Goal: Task Accomplishment & Management: Manage account settings

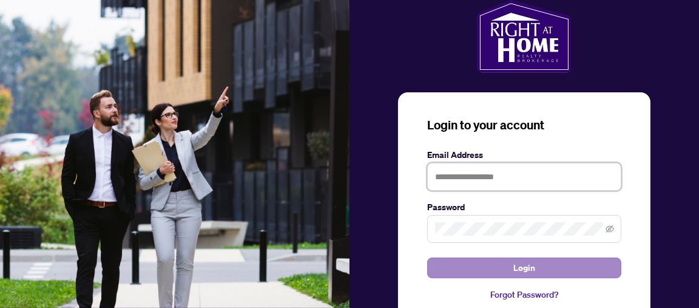
type input "**********"
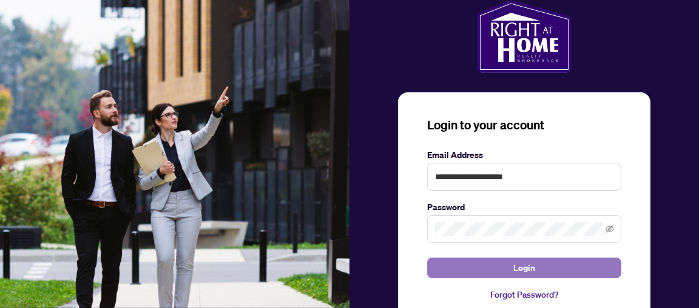
click at [522, 269] on span "Login" at bounding box center [524, 267] width 22 height 19
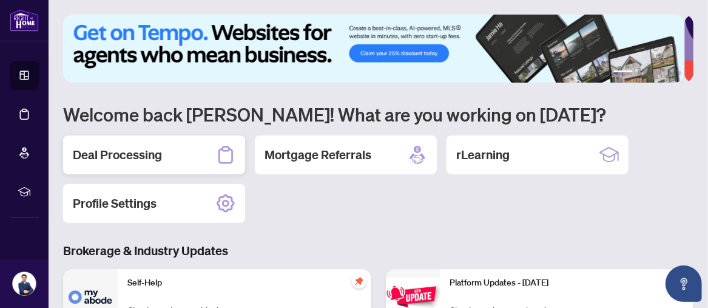
click at [136, 158] on h2 "Deal Processing" at bounding box center [117, 154] width 89 height 17
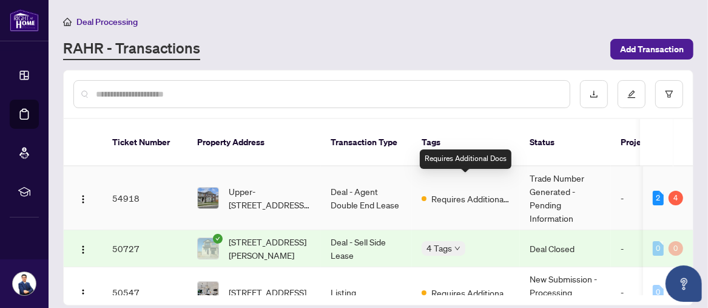
click at [477, 192] on span "Requires Additional Docs" at bounding box center [470, 198] width 79 height 13
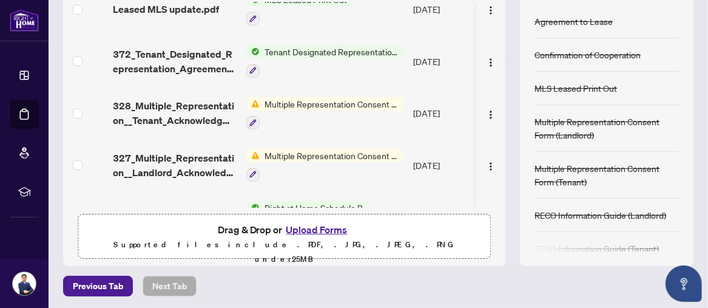
scroll to position [202, 0]
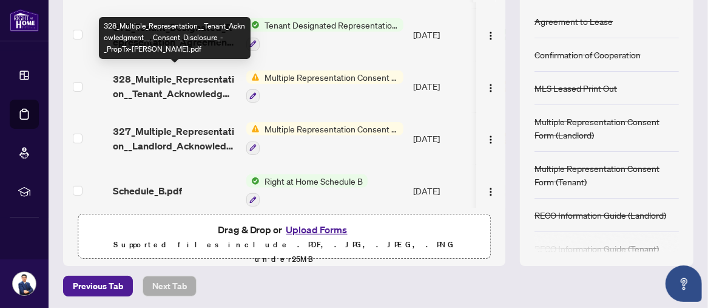
click at [155, 80] on span "328_Multiple_Representation__Tenant_Acknowledgment___Consent_Disclosure_-_PropT…" at bounding box center [175, 86] width 124 height 29
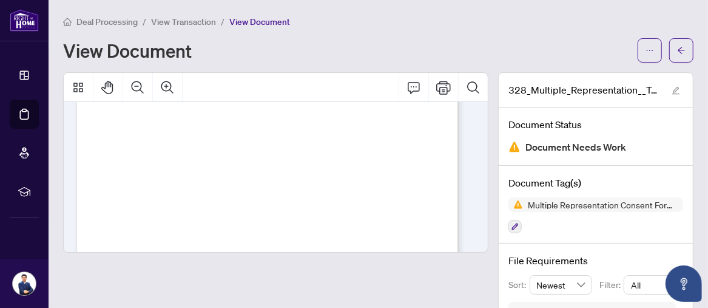
scroll to position [75, 0]
click at [669, 57] on button "button" at bounding box center [681, 50] width 24 height 24
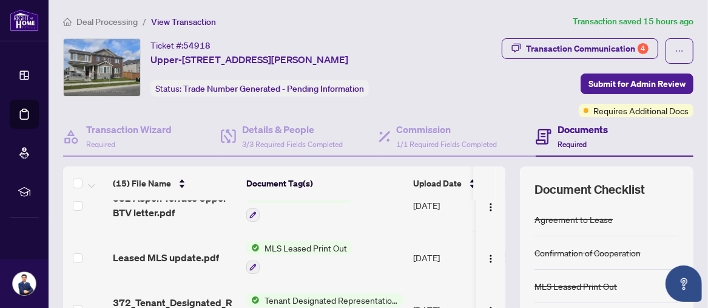
scroll to position [144, 0]
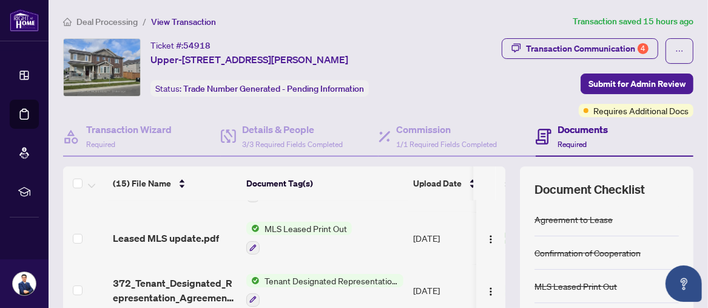
drag, startPoint x: 497, startPoint y: 272, endPoint x: 493, endPoint y: 290, distance: 18.7
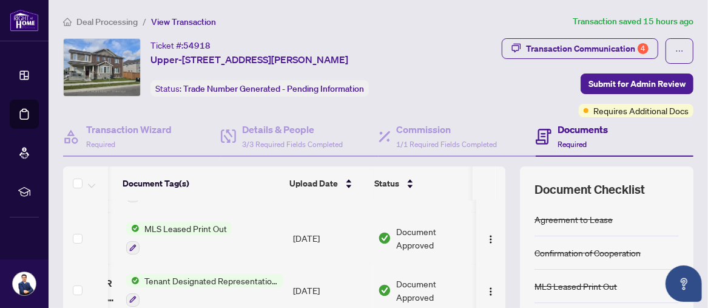
scroll to position [0, 132]
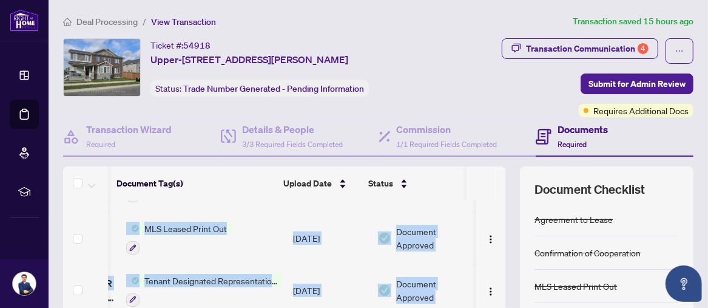
click at [494, 295] on div "(15) File Name Document Tag(s) Upload Date Status signed trade sheet.pdf Trade …" at bounding box center [284, 302] width 442 height 205
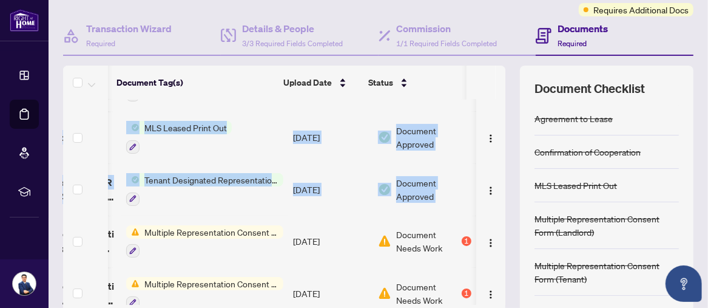
click at [501, 238] on div "(15) File Name Document Tag(s) Upload Date Status (15) File Name Document Tag(s…" at bounding box center [378, 214] width 630 height 297
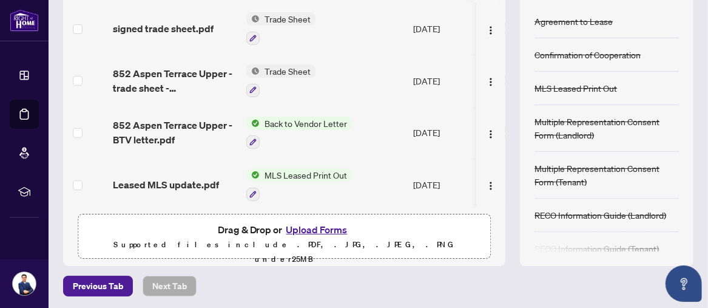
scroll to position [27, 0]
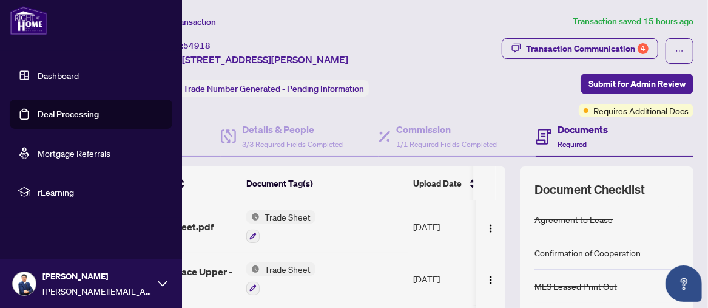
click at [55, 75] on link "Dashboard" at bounding box center [58, 75] width 41 height 11
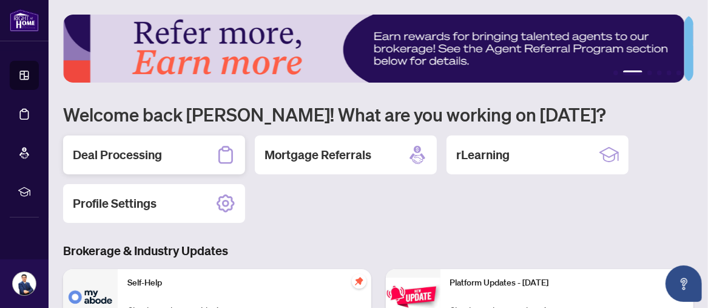
click at [105, 153] on h2 "Deal Processing" at bounding box center [117, 154] width 89 height 17
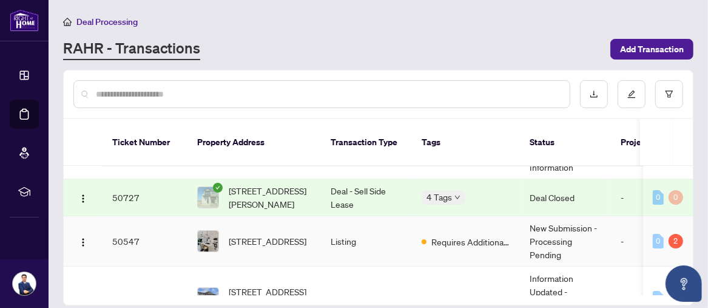
scroll to position [50, 0]
click at [257, 235] on span "[STREET_ADDRESS]" at bounding box center [268, 241] width 78 height 13
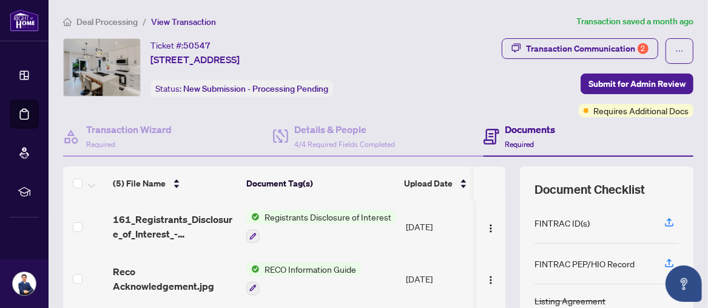
click at [510, 85] on div "Transaction Communication 2 Submit for Admin Review Requires Additional Docs" at bounding box center [557, 77] width 274 height 79
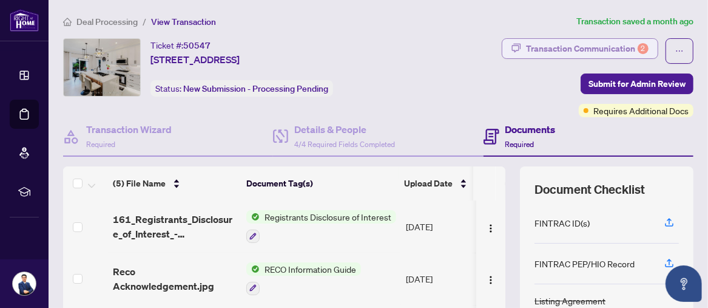
click at [580, 44] on div "Transaction Communication 2" at bounding box center [587, 48] width 123 height 19
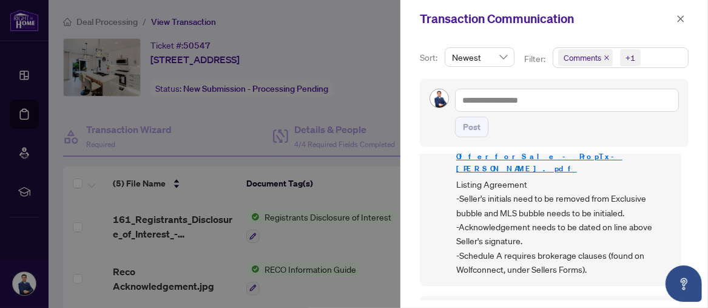
scroll to position [155, 0]
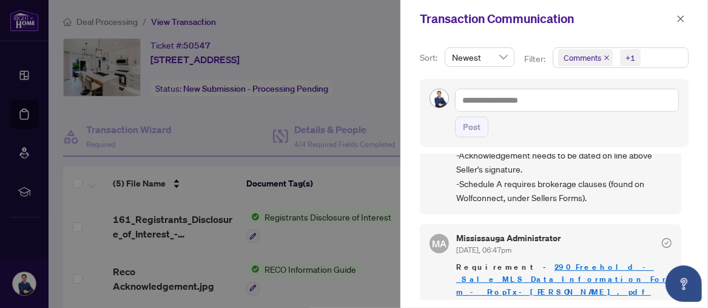
click at [523, 261] on link "290_Freehold_-_Sale_MLS_Data_Information_Form_-_PropTx-[PERSON_NAME].pdf" at bounding box center [561, 278] width 210 height 35
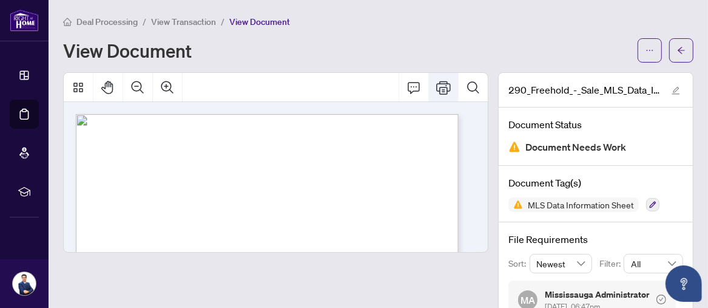
click at [439, 87] on icon "Print" at bounding box center [443, 87] width 15 height 15
click at [677, 50] on icon "arrow-left" at bounding box center [681, 50] width 8 height 8
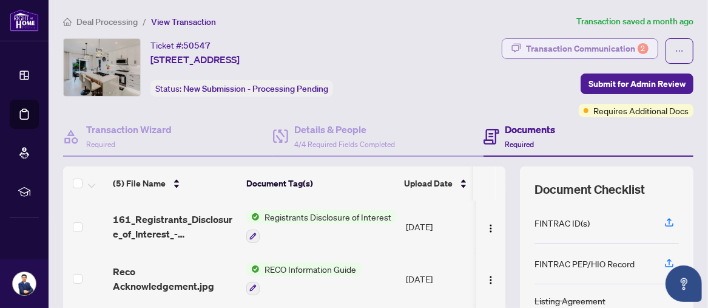
click at [598, 46] on div "Transaction Communication 2" at bounding box center [587, 48] width 123 height 19
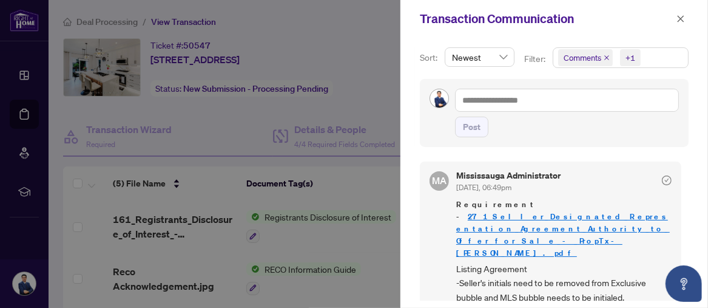
click at [516, 220] on span "Requirement - 271_Seller_Designated_Representation_Agreement_Authority_to_Offer…" at bounding box center [563, 228] width 215 height 61
click at [505, 217] on link "271_Seller_Designated_Representation_Agreement_Authority_to_Offer_for_Sale_-_Pr…" at bounding box center [563, 234] width 214 height 47
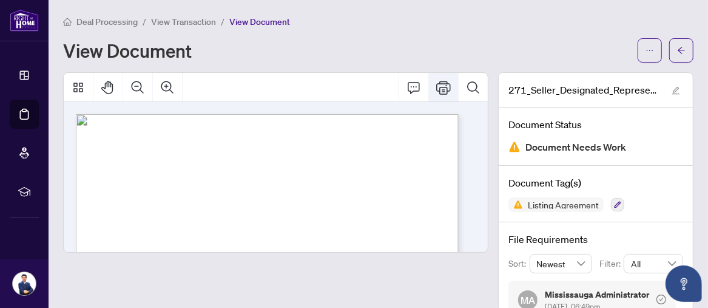
click at [436, 81] on icon "Print" at bounding box center [443, 87] width 15 height 15
click at [677, 41] on span "button" at bounding box center [681, 50] width 8 height 19
